Goal: Information Seeking & Learning: Understand process/instructions

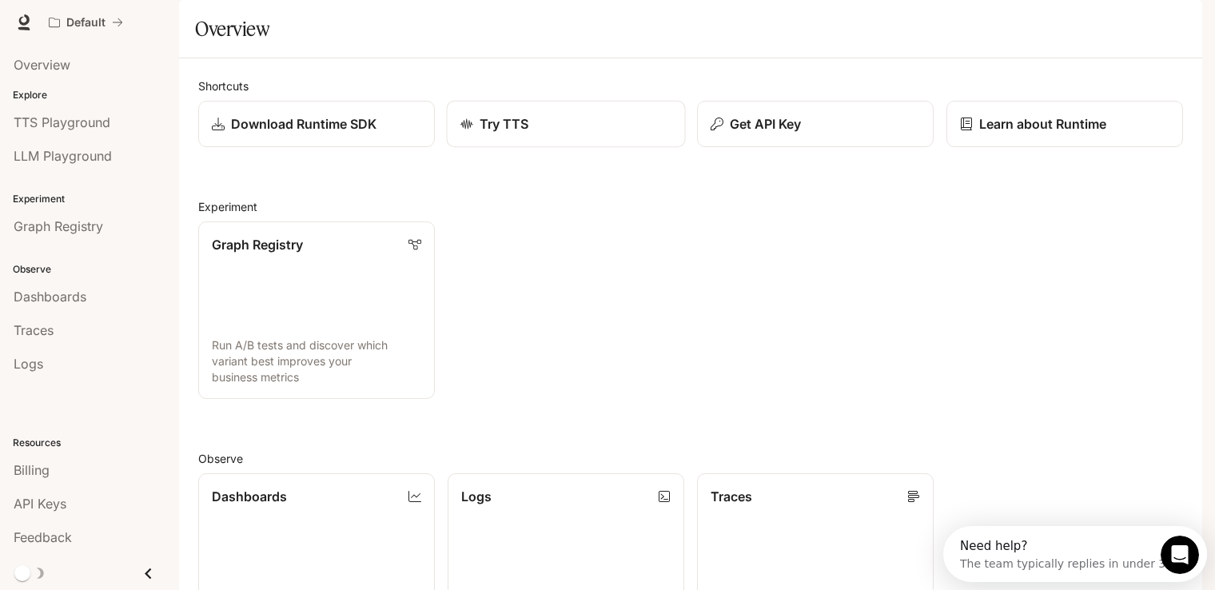
click at [557, 134] on div "Try TTS" at bounding box center [567, 123] width 212 height 19
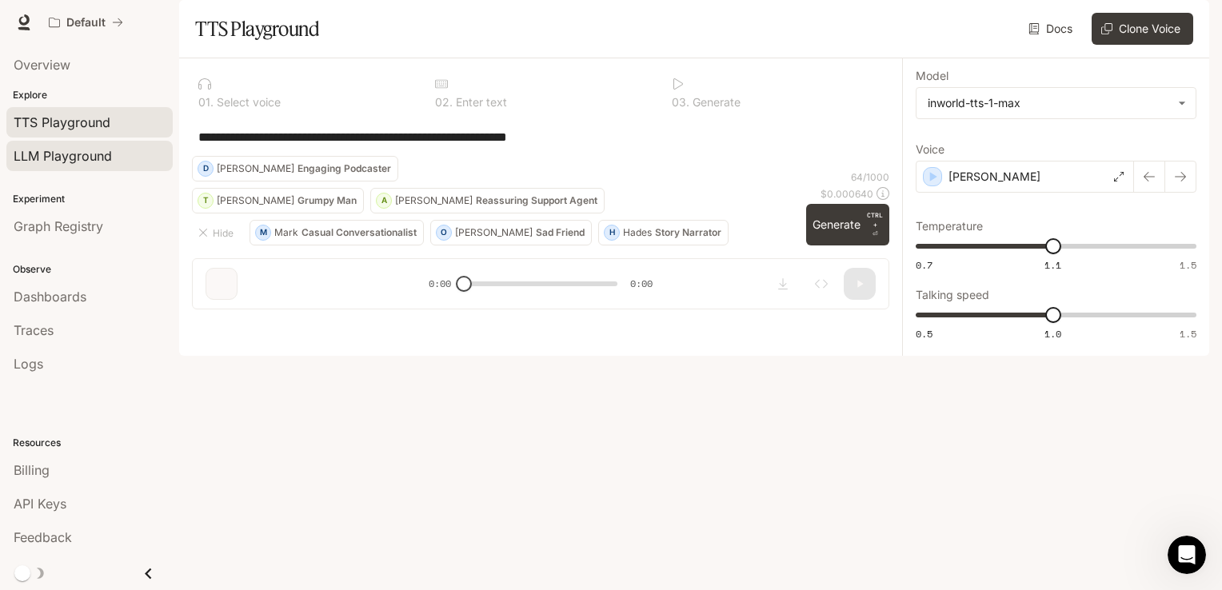
click at [131, 162] on div "LLM Playground" at bounding box center [90, 155] width 152 height 19
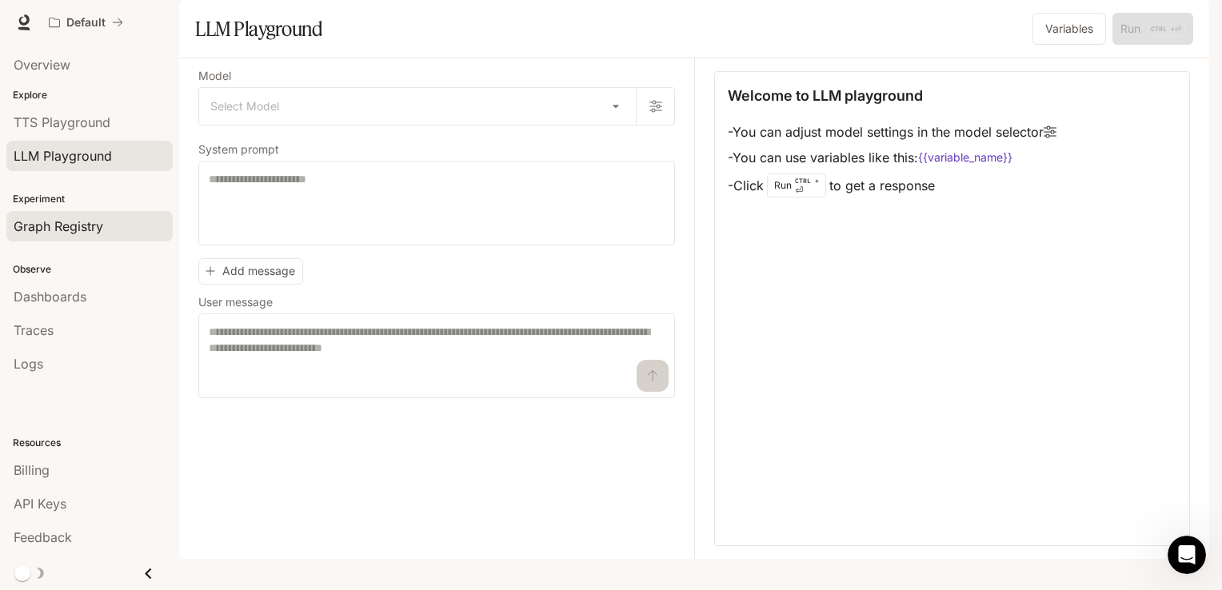
click at [96, 217] on span "Graph Registry" at bounding box center [59, 226] width 90 height 19
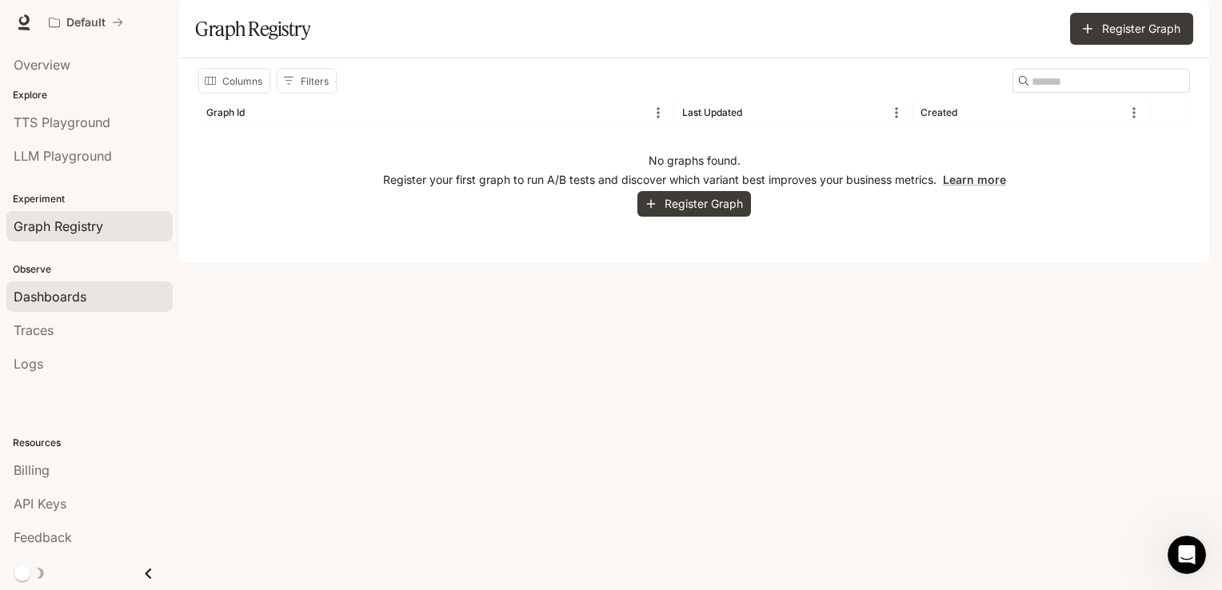
click at [90, 289] on div "Dashboards" at bounding box center [90, 296] width 152 height 19
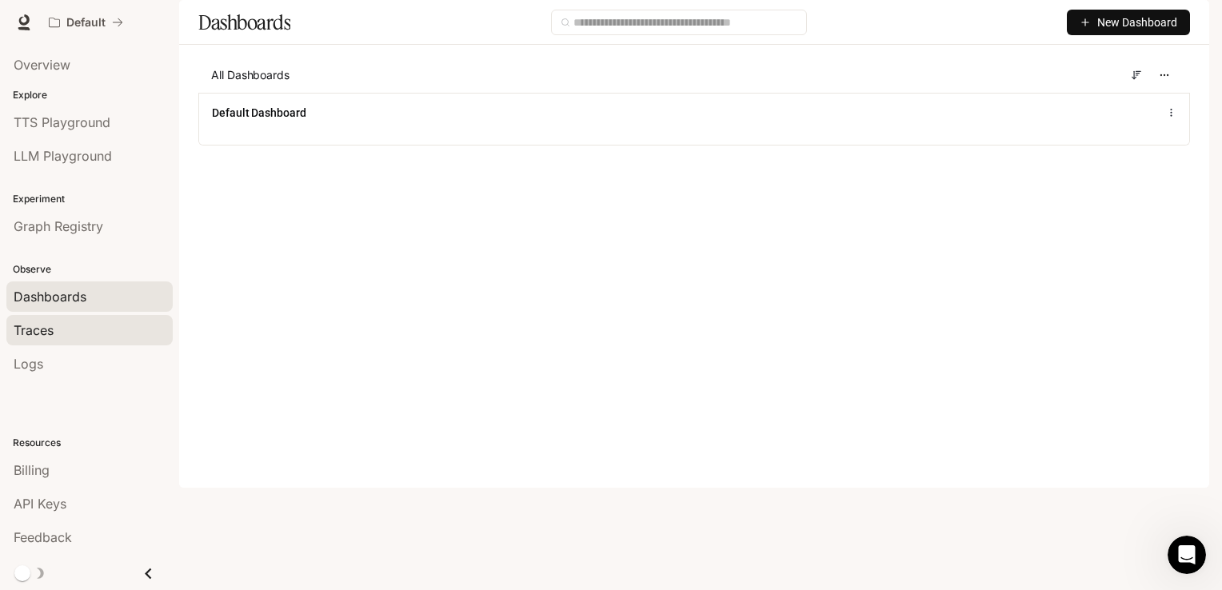
click at [88, 337] on div "Traces" at bounding box center [90, 330] width 152 height 19
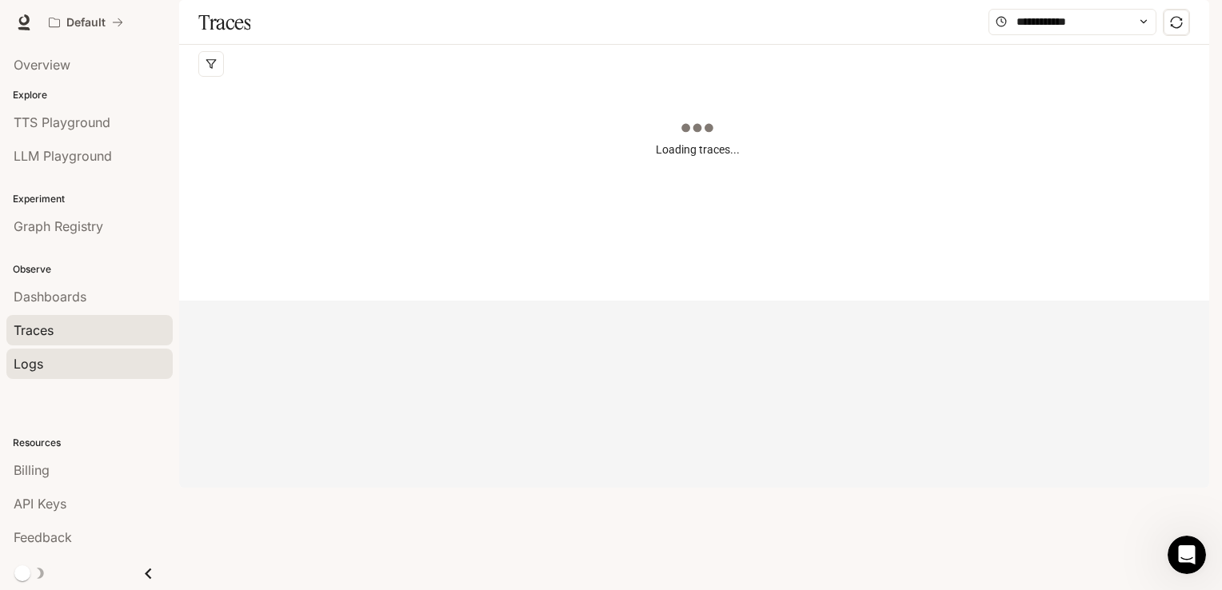
click at [89, 351] on link "Logs" at bounding box center [89, 364] width 166 height 30
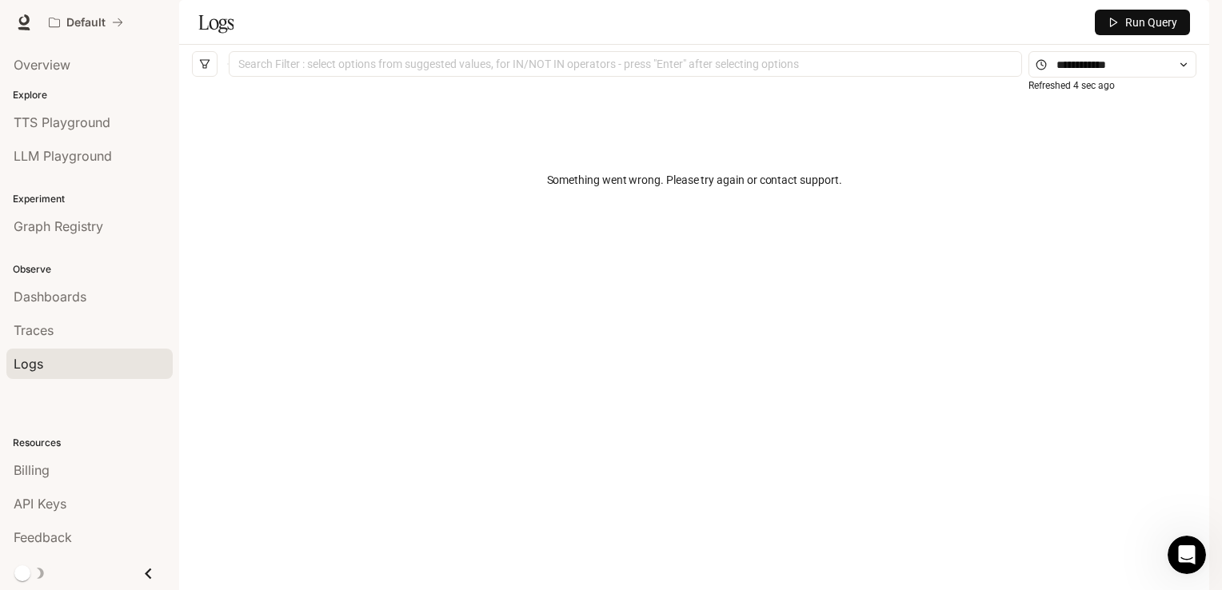
click at [1079, 14] on span "Documentation" at bounding box center [1112, 23] width 79 height 20
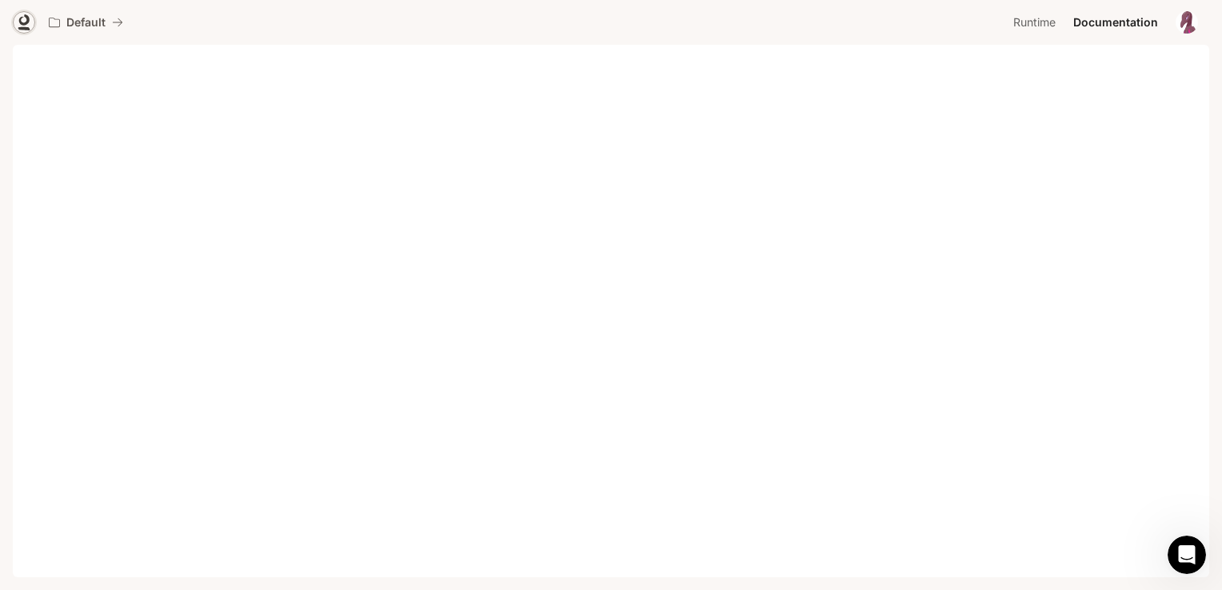
click at [25, 27] on icon at bounding box center [24, 28] width 12 height 3
